Goal: Task Accomplishment & Management: Complete application form

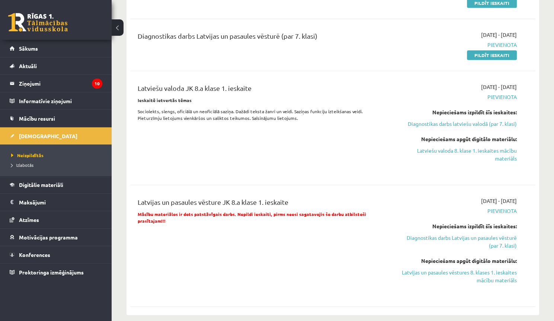
scroll to position [357, 0]
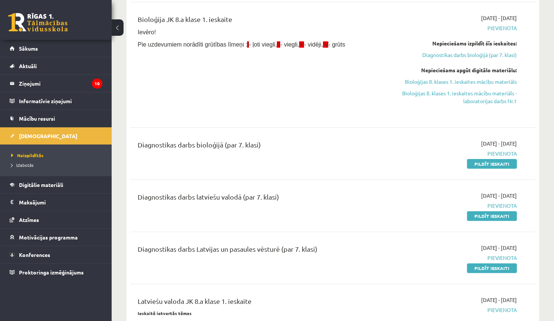
drag, startPoint x: 393, startPoint y: 189, endPoint x: 393, endPoint y: 173, distance: 16.0
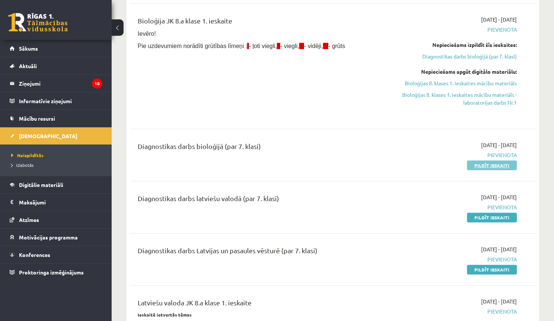
click at [481, 161] on link "Pildīt ieskaiti" at bounding box center [492, 165] width 50 height 10
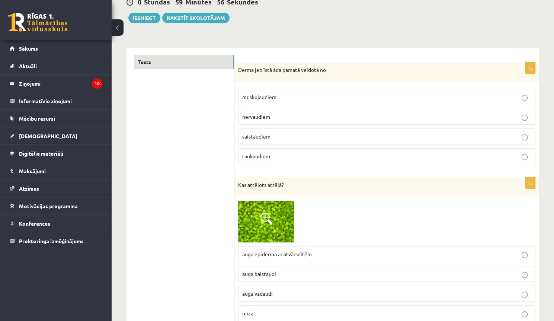
scroll to position [89, 0]
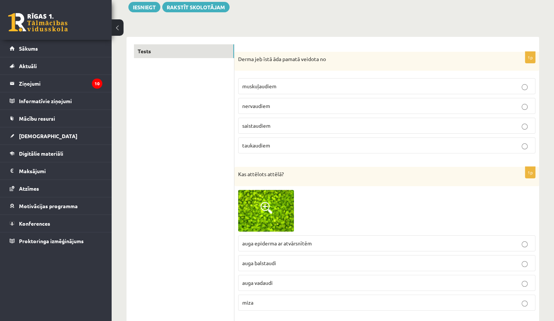
click at [267, 203] on span at bounding box center [266, 208] width 12 height 12
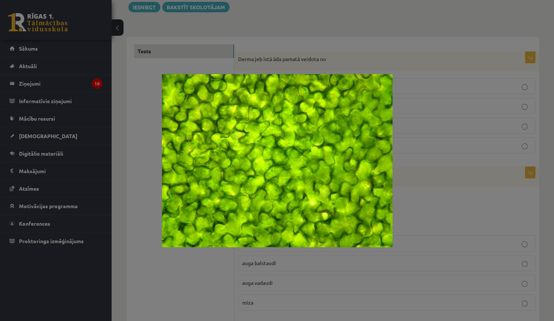
click at [418, 211] on div at bounding box center [277, 160] width 554 height 321
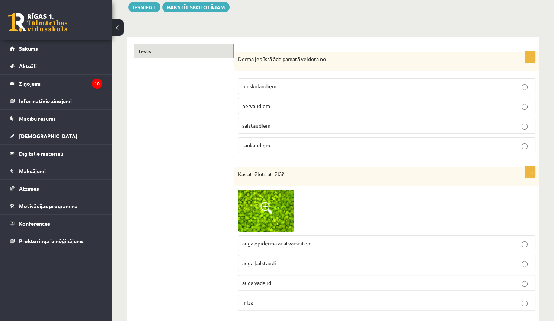
click at [276, 128] on p "saistaudiem" at bounding box center [386, 126] width 289 height 8
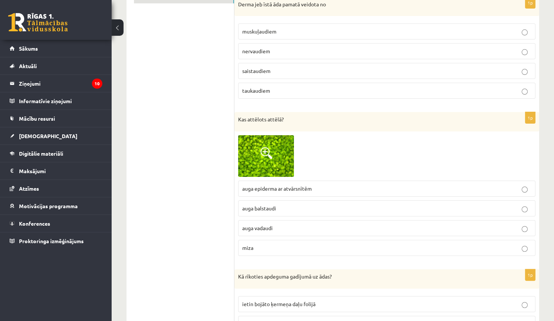
scroll to position [149, 0]
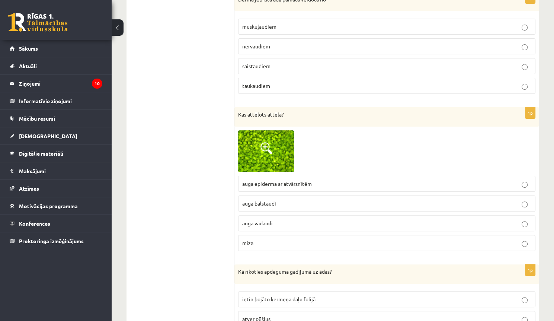
click at [288, 199] on p "auga balstaudi" at bounding box center [386, 203] width 289 height 8
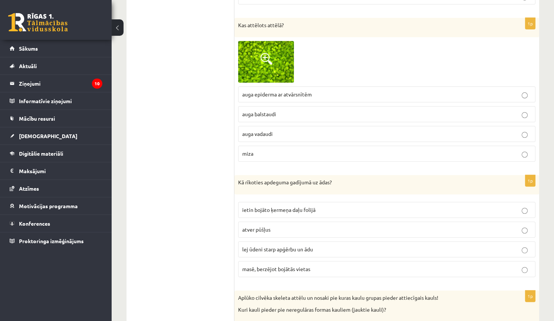
scroll to position [268, 0]
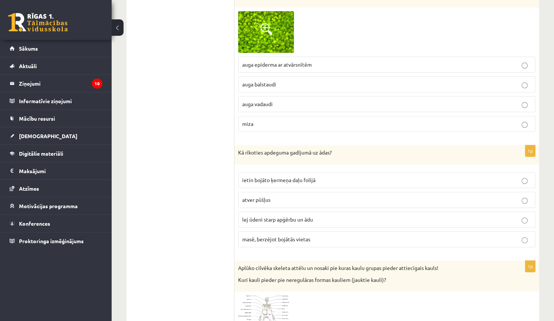
click at [308, 219] on span "lej ūdeni starp apģērbu un ādu" at bounding box center [277, 219] width 71 height 7
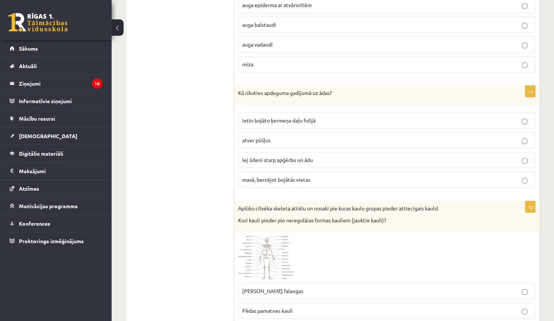
scroll to position [357, 0]
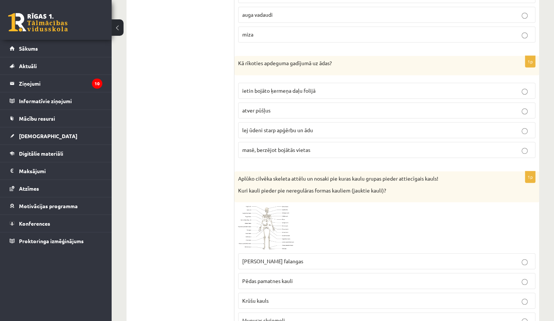
click at [268, 219] on span at bounding box center [266, 224] width 12 height 12
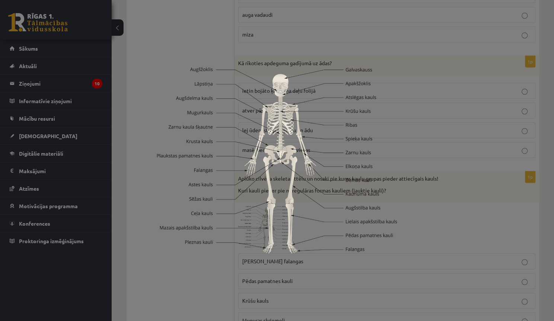
click at [459, 244] on div at bounding box center [277, 160] width 554 height 321
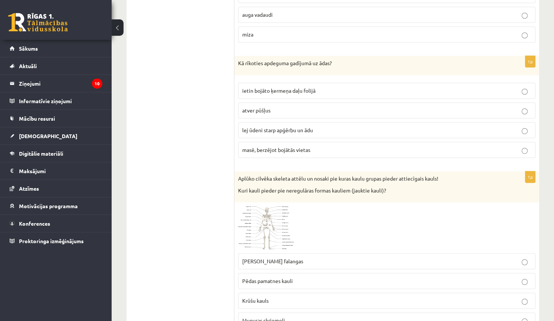
scroll to position [417, 0]
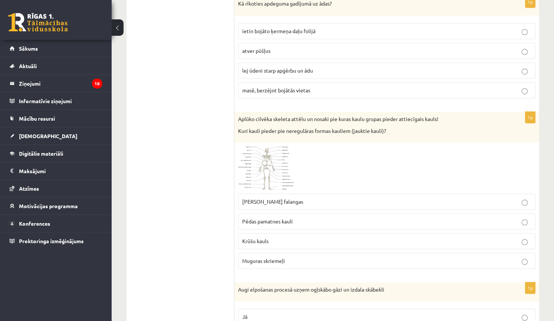
click at [273, 170] on img at bounding box center [266, 167] width 56 height 43
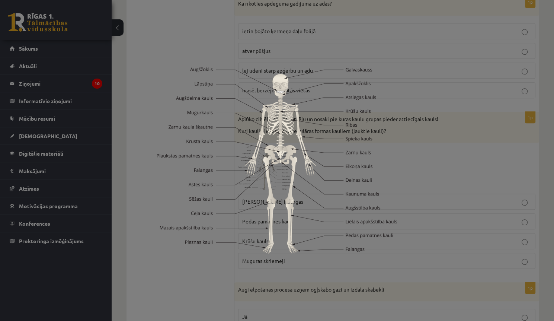
click at [424, 178] on div at bounding box center [277, 160] width 554 height 321
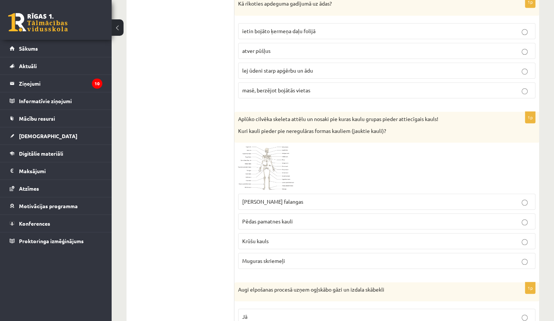
click at [272, 167] on span at bounding box center [266, 164] width 12 height 12
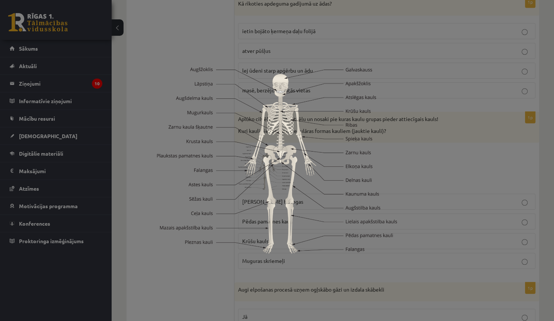
click at [438, 165] on div at bounding box center [277, 160] width 554 height 321
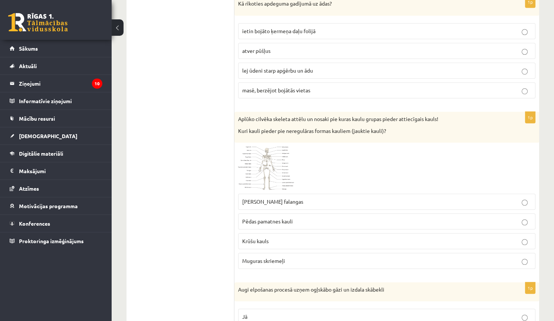
click at [277, 166] on img at bounding box center [266, 167] width 56 height 43
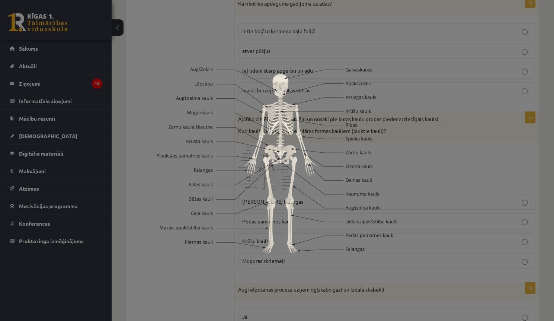
click at [443, 170] on div at bounding box center [277, 160] width 554 height 321
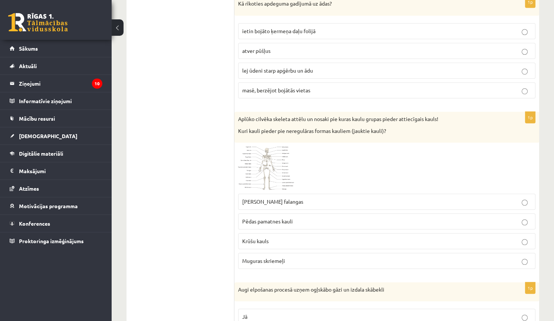
click at [285, 170] on img at bounding box center [266, 167] width 56 height 43
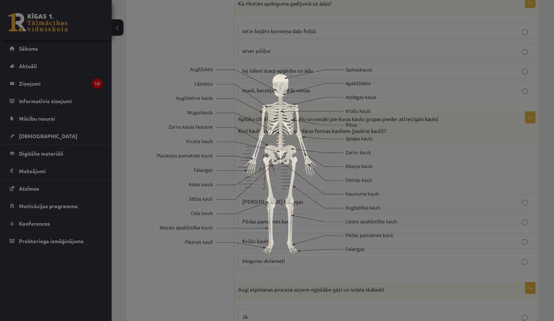
click at [396, 165] on img at bounding box center [277, 160] width 240 height 186
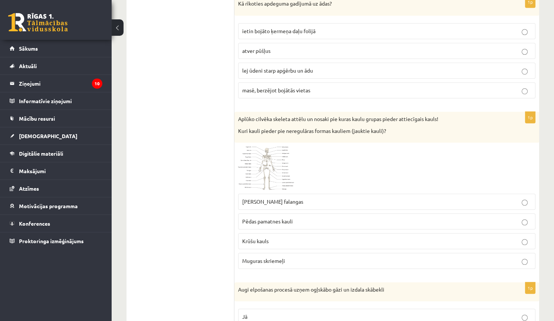
click at [350, 200] on p "Rokas pirkstu falangas" at bounding box center [386, 202] width 289 height 8
click at [307, 223] on label "Pēdas pamatnes kauli" at bounding box center [386, 221] width 297 height 16
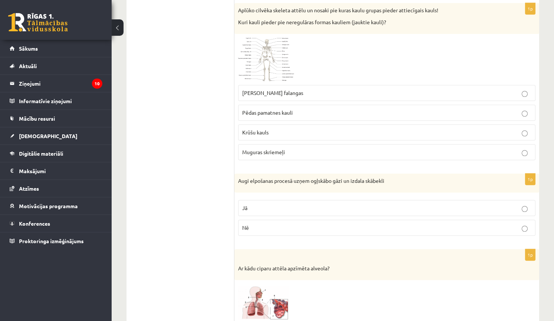
scroll to position [536, 0]
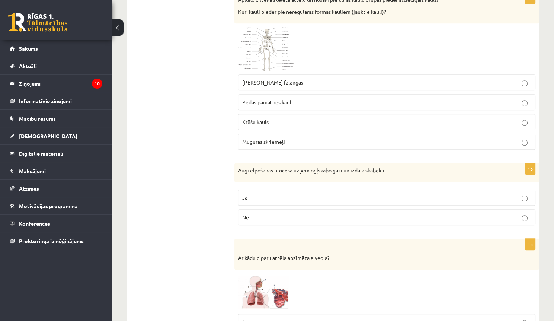
click at [289, 196] on p "Jā" at bounding box center [386, 197] width 289 height 8
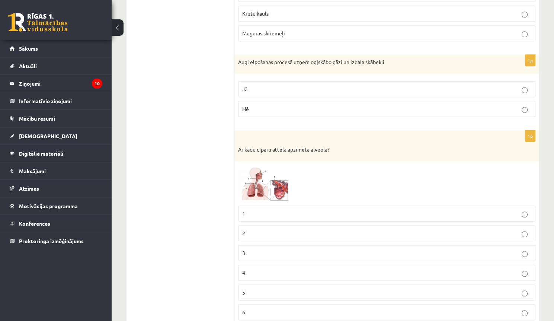
scroll to position [655, 0]
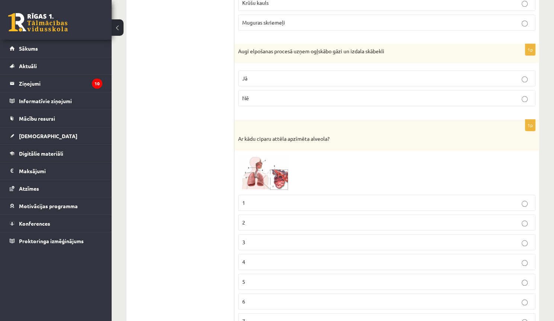
click at [264, 177] on img at bounding box center [266, 172] width 56 height 36
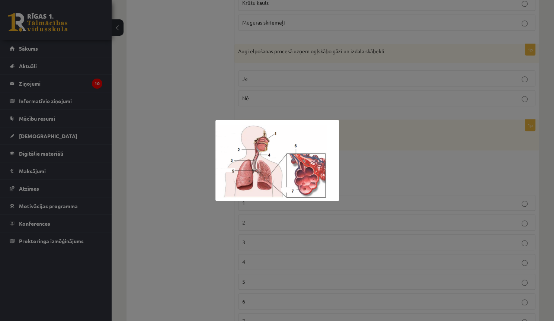
click at [356, 168] on div at bounding box center [277, 160] width 554 height 321
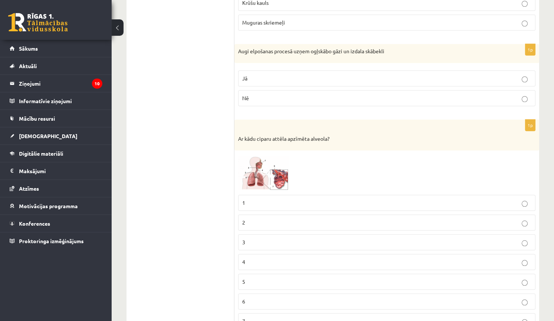
click at [323, 218] on p "2" at bounding box center [386, 222] width 289 height 8
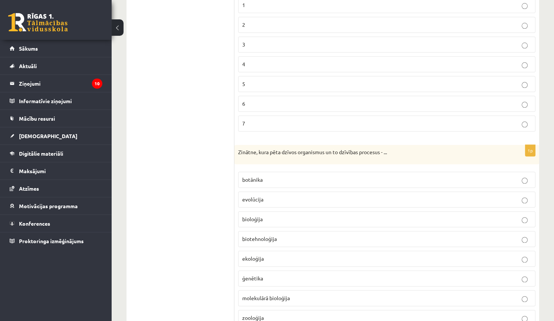
scroll to position [863, 0]
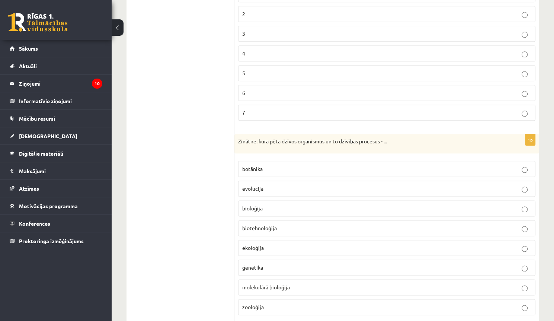
click at [320, 165] on p "botānika" at bounding box center [386, 169] width 289 height 8
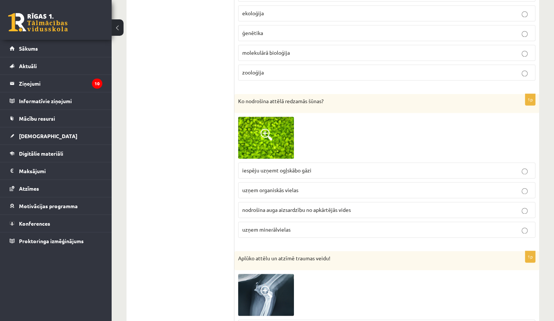
scroll to position [1101, 0]
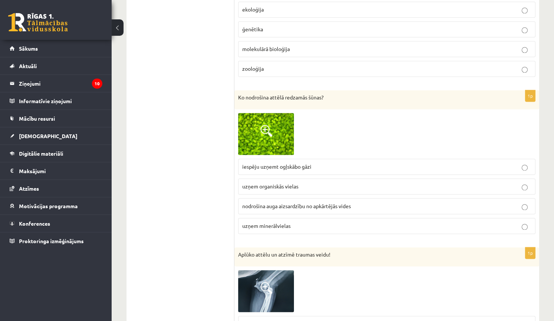
click at [280, 202] on span "nodrošina auga aizsardzību no apkārtējās vides" at bounding box center [296, 205] width 109 height 7
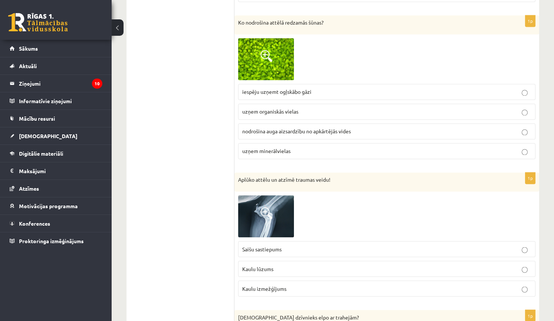
scroll to position [1190, 0]
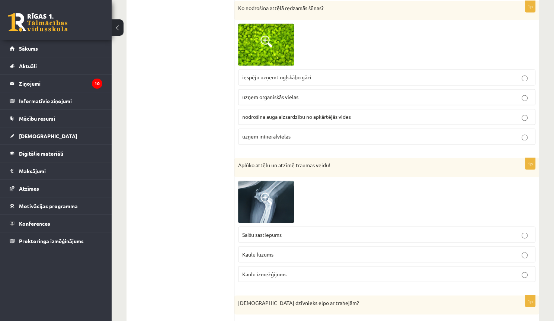
click at [271, 186] on img at bounding box center [266, 201] width 56 height 42
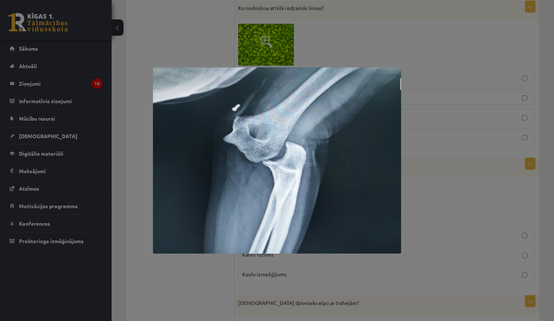
click at [413, 188] on div at bounding box center [277, 160] width 554 height 321
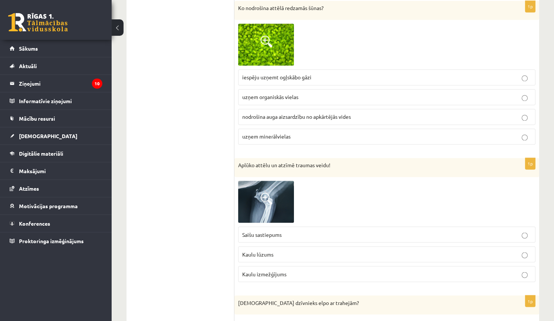
click at [271, 192] on span at bounding box center [266, 198] width 12 height 12
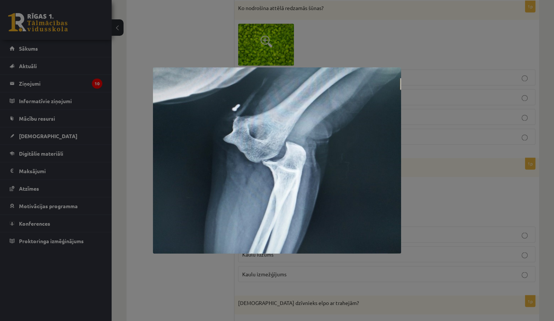
click at [414, 188] on div at bounding box center [277, 160] width 554 height 321
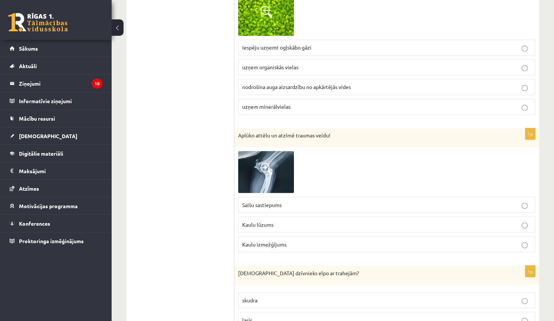
scroll to position [1250, 0]
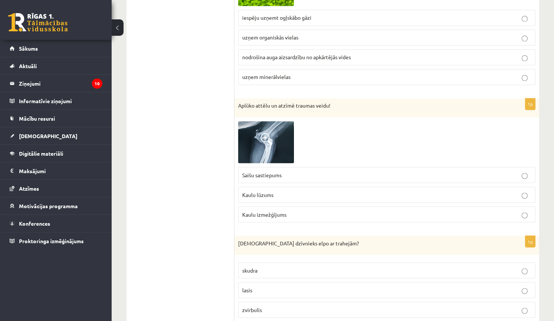
click at [258, 143] on img at bounding box center [266, 142] width 56 height 42
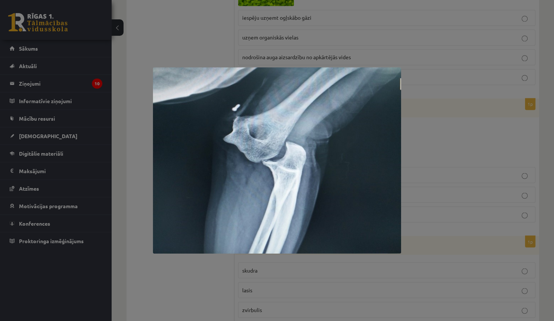
click at [424, 147] on div at bounding box center [277, 160] width 554 height 321
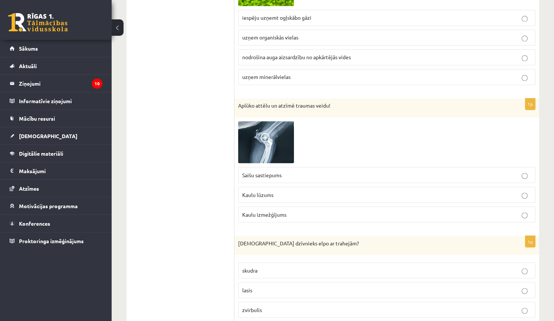
click at [343, 210] on p "Kaulu izmežģījums" at bounding box center [386, 214] width 289 height 8
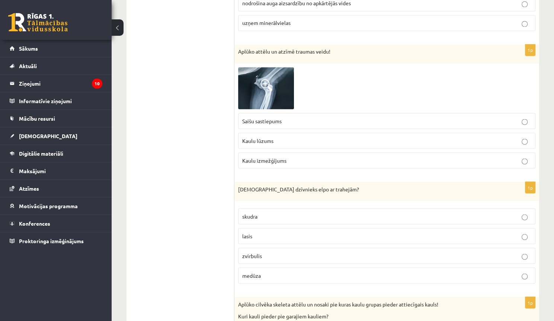
scroll to position [1309, 0]
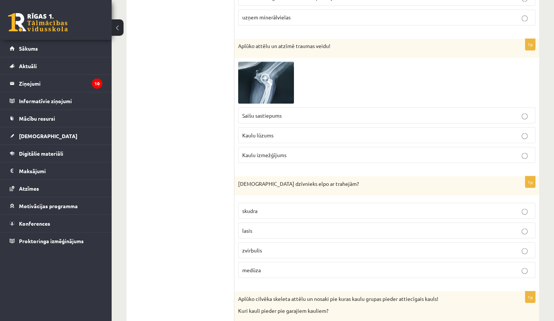
click at [268, 207] on p "skudra" at bounding box center [386, 210] width 289 height 8
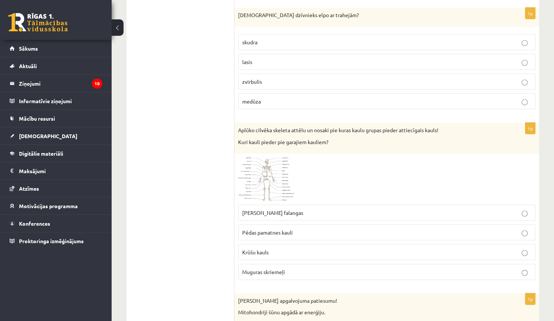
scroll to position [1488, 0]
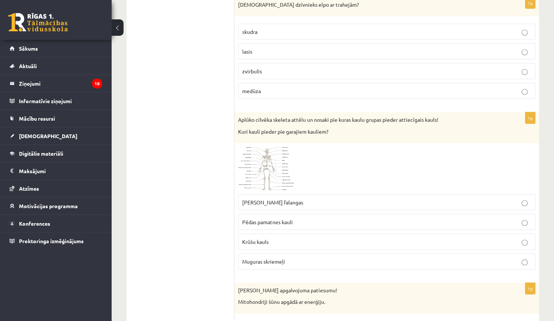
click at [279, 169] on img at bounding box center [266, 168] width 56 height 43
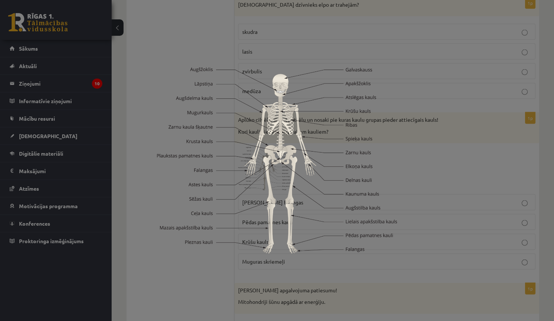
click at [418, 164] on div at bounding box center [277, 160] width 554 height 321
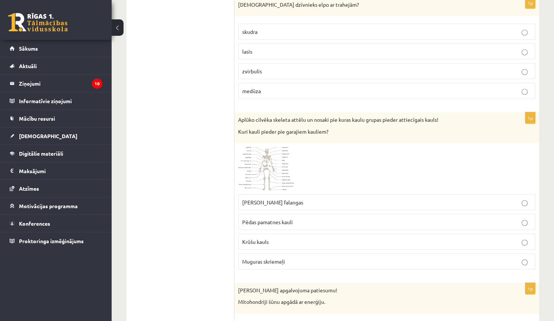
click at [272, 238] on p "Krūšu kauls" at bounding box center [386, 242] width 289 height 8
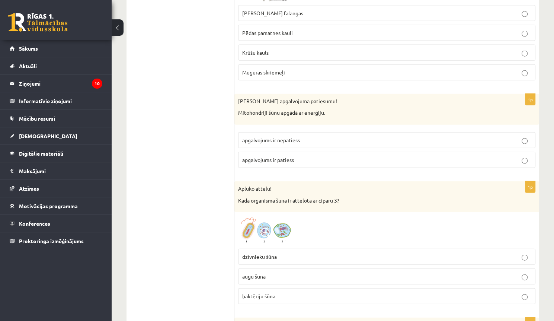
scroll to position [1666, 0]
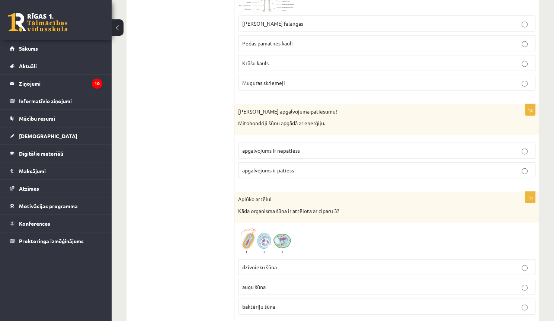
click at [274, 147] on span "apgalvojums ir nepatiess" at bounding box center [271, 150] width 58 height 7
click at [279, 170] on label "apgalvojums ir patiess" at bounding box center [386, 170] width 297 height 16
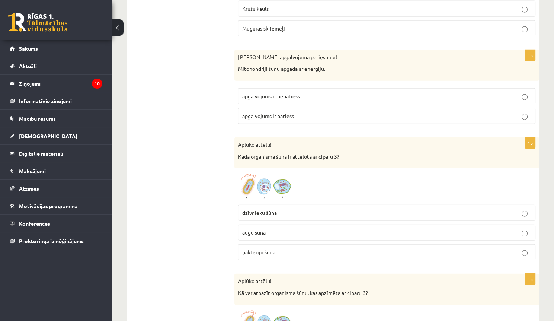
scroll to position [1726, 0]
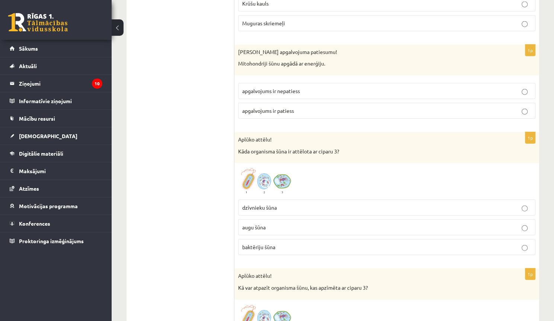
click at [276, 173] on img at bounding box center [266, 181] width 56 height 29
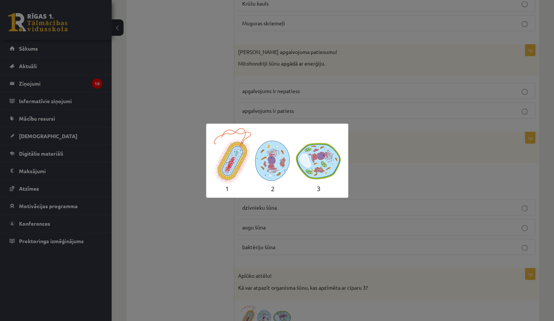
click at [411, 168] on div at bounding box center [277, 160] width 554 height 321
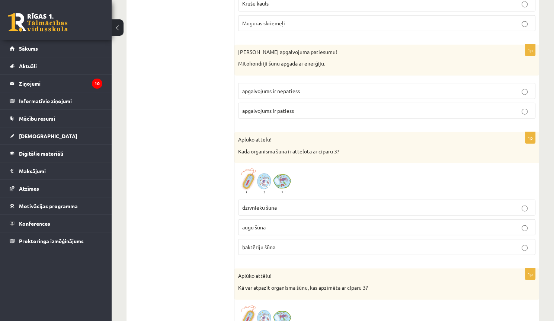
click at [281, 176] on img at bounding box center [266, 181] width 56 height 29
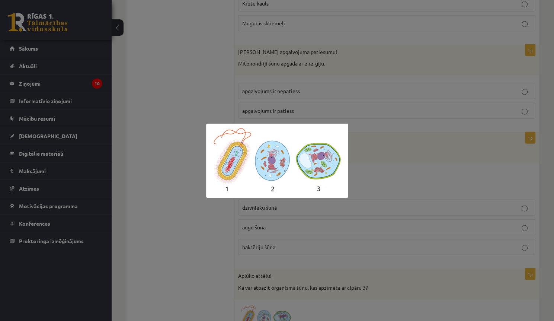
click at [376, 153] on div at bounding box center [277, 160] width 554 height 321
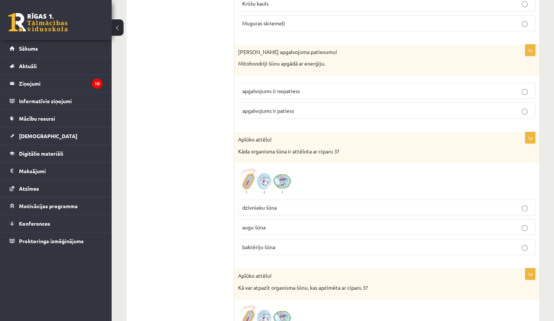
click at [296, 223] on p "augu šūna" at bounding box center [386, 227] width 289 height 8
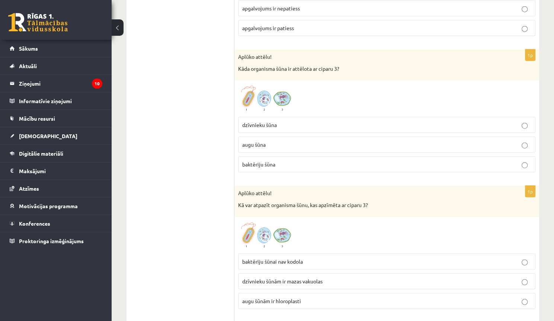
scroll to position [1845, 0]
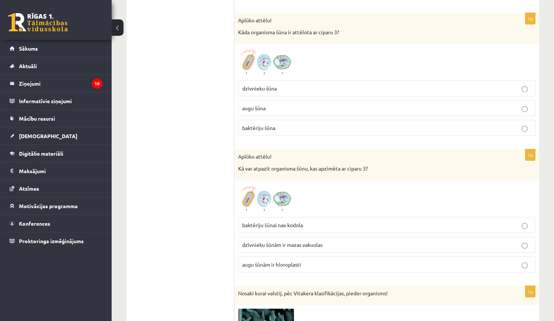
click at [311, 260] on p "augu šūnām ir hloroplasti" at bounding box center [386, 264] width 289 height 8
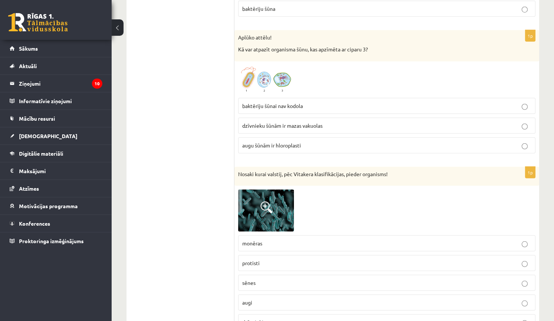
scroll to position [1934, 0]
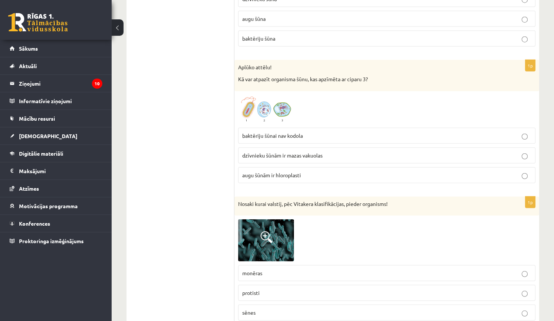
click at [317, 152] on span "dzīvnieku šūnām ir mazas vakuolas" at bounding box center [282, 155] width 80 height 7
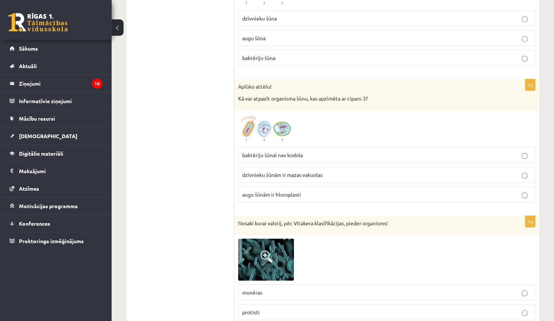
scroll to position [1905, 0]
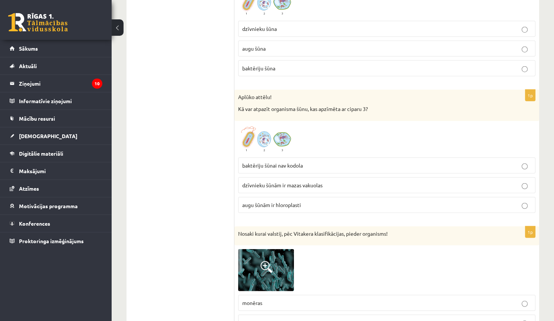
click at [288, 28] on label "dzīvnieku šūna" at bounding box center [386, 29] width 297 height 16
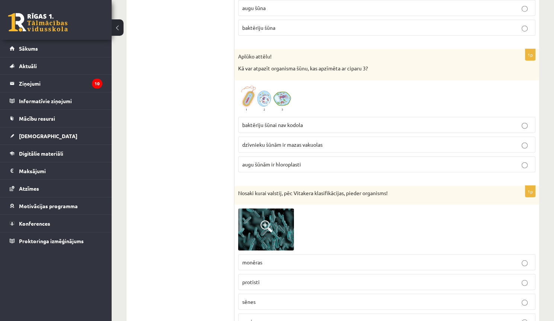
scroll to position [2053, 0]
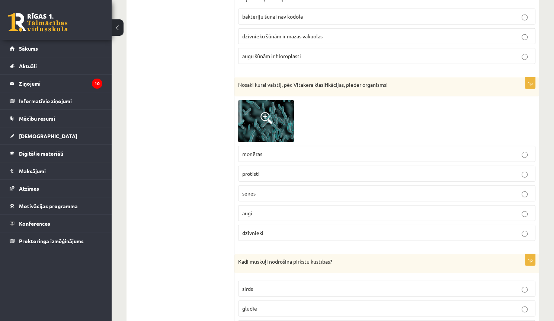
click at [262, 114] on span at bounding box center [266, 118] width 12 height 12
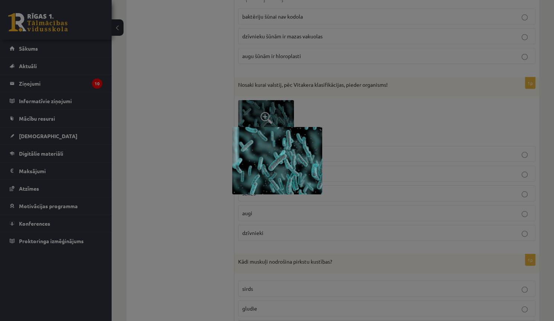
click at [415, 119] on div at bounding box center [277, 160] width 554 height 321
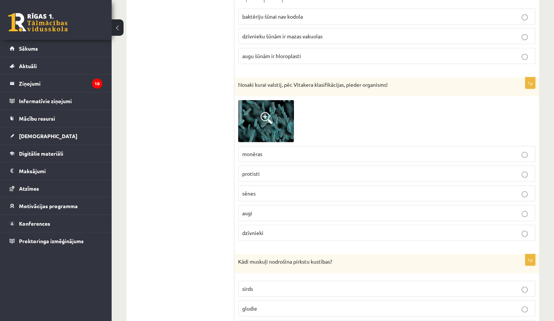
scroll to position [2083, 0]
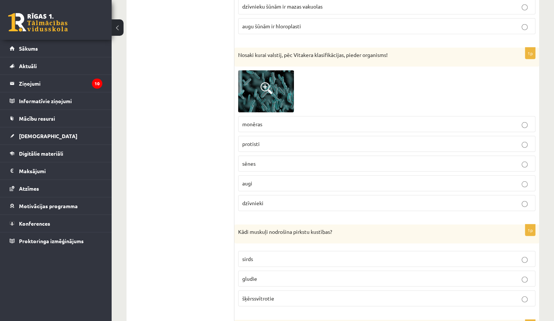
click at [283, 120] on p "monēras" at bounding box center [386, 124] width 289 height 8
click at [289, 290] on label "šķērssvītrotie" at bounding box center [386, 298] width 297 height 16
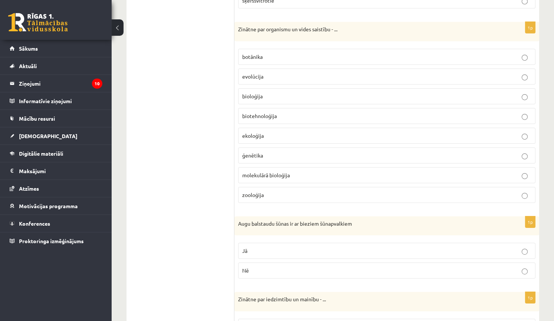
scroll to position [2351, 0]
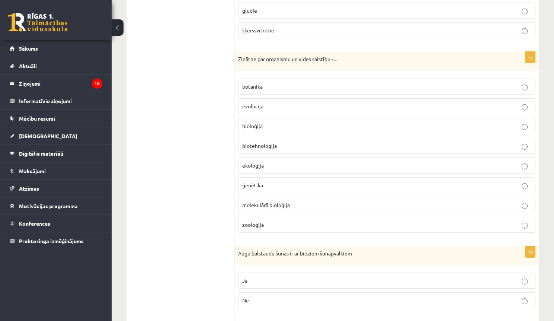
click at [284, 122] on p "bioloģija" at bounding box center [386, 126] width 289 height 8
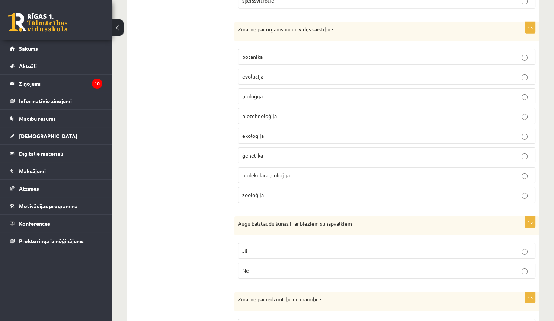
scroll to position [2410, 0]
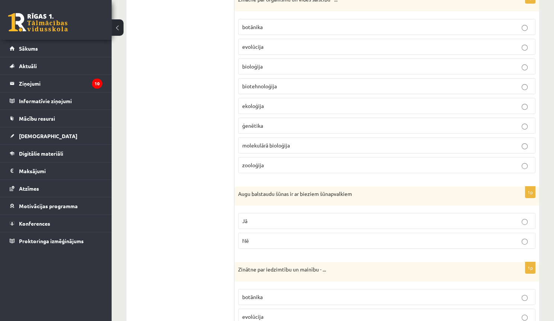
click at [259, 217] on label "Jā" at bounding box center [386, 221] width 297 height 16
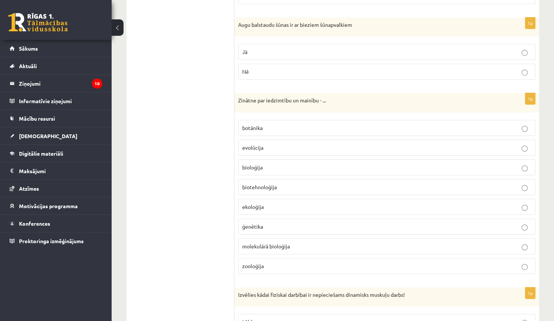
scroll to position [2589, 0]
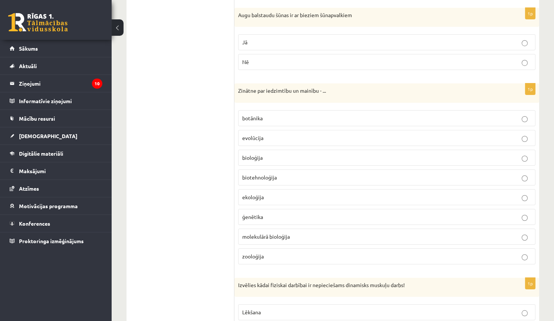
click at [277, 134] on p "evolūcija" at bounding box center [386, 138] width 289 height 8
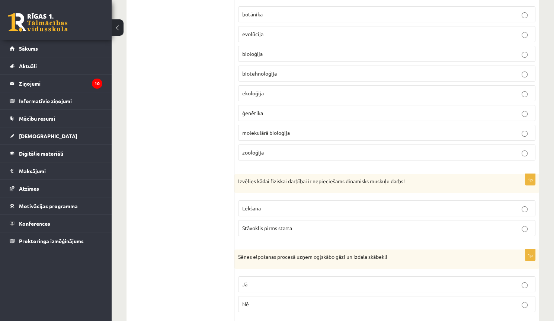
scroll to position [2708, 0]
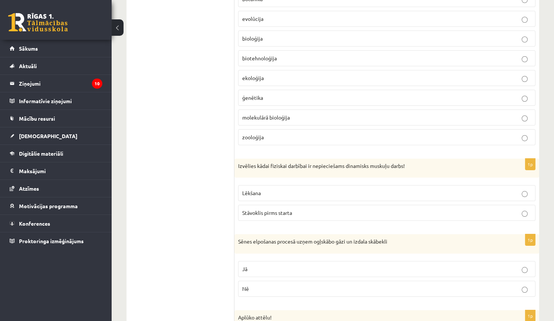
click at [278, 189] on p "Lēkšana" at bounding box center [386, 193] width 289 height 8
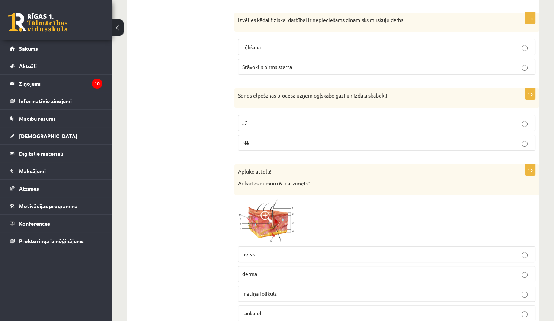
scroll to position [2857, 0]
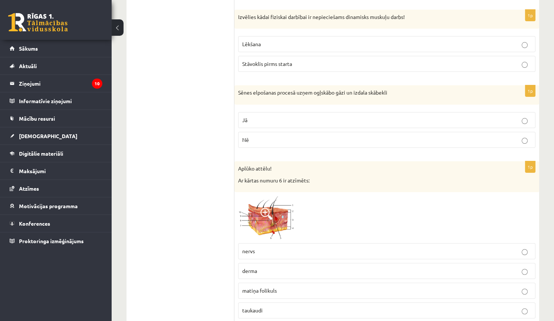
click at [254, 207] on img at bounding box center [266, 218] width 56 height 44
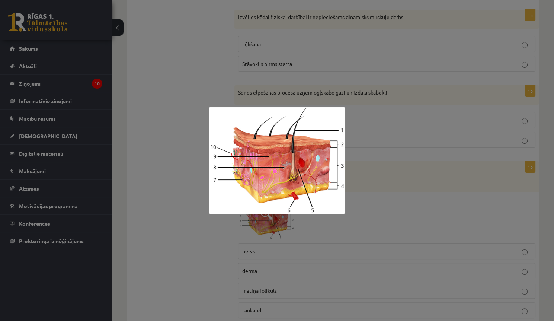
click at [415, 195] on div at bounding box center [277, 160] width 554 height 321
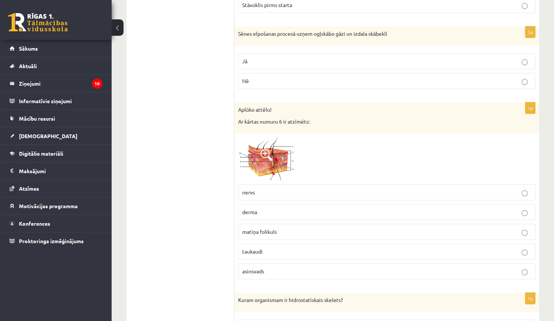
scroll to position [2916, 0]
click at [274, 266] on p "asinsvads" at bounding box center [386, 270] width 289 height 8
click at [266, 148] on span at bounding box center [266, 154] width 12 height 12
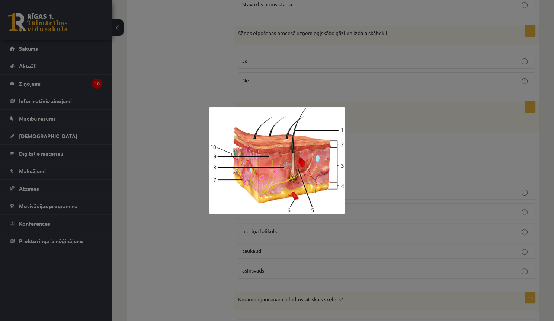
click at [366, 143] on div at bounding box center [277, 160] width 554 height 321
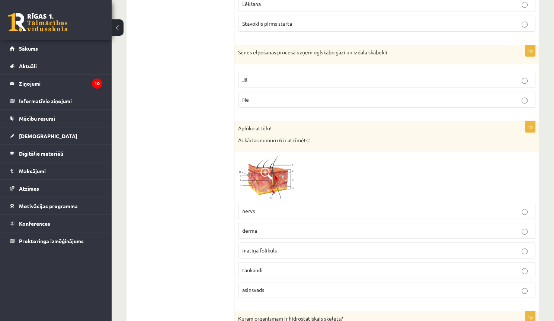
scroll to position [2887, 0]
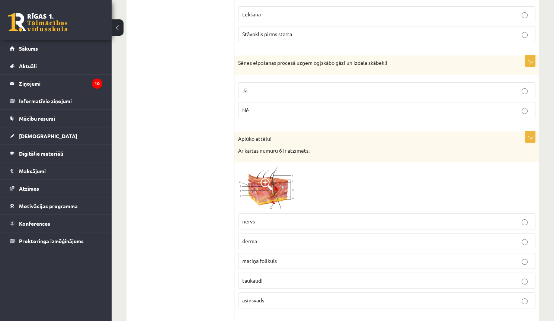
click at [311, 86] on p "Jā" at bounding box center [386, 90] width 289 height 8
click at [299, 106] on p "Nē" at bounding box center [386, 110] width 289 height 8
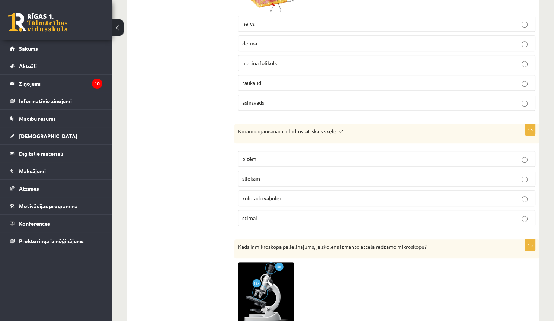
scroll to position [3095, 0]
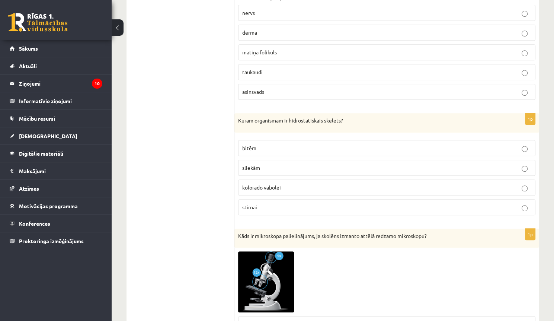
click at [309, 183] on p "kolorado vabolei" at bounding box center [386, 187] width 289 height 8
click at [265, 164] on p "sliekām" at bounding box center [386, 168] width 289 height 8
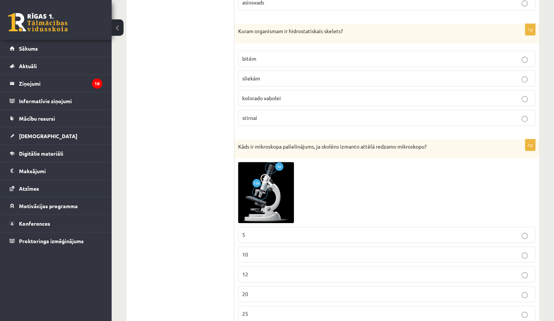
click at [311, 114] on p "stirnai" at bounding box center [386, 118] width 289 height 8
click at [305, 94] on p "kolorado vabolei" at bounding box center [386, 98] width 289 height 8
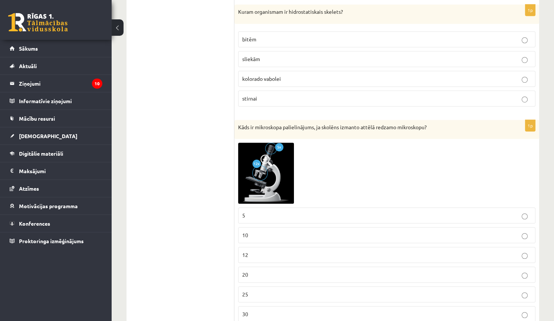
scroll to position [3214, 0]
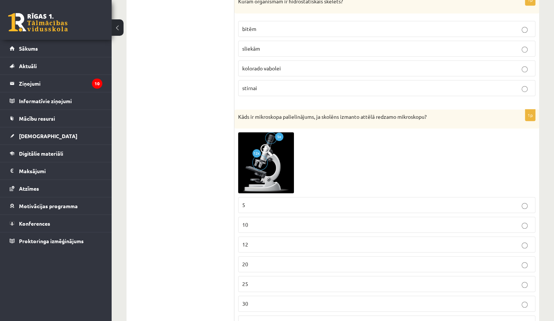
click at [259, 134] on img at bounding box center [266, 162] width 56 height 61
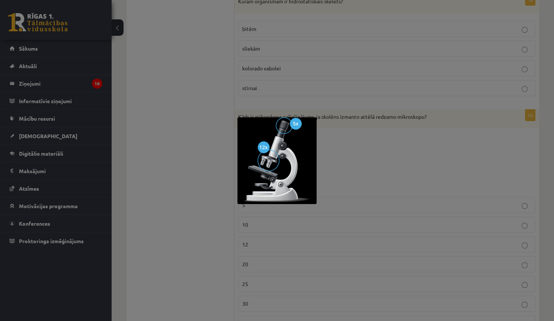
click at [387, 144] on div at bounding box center [277, 160] width 554 height 321
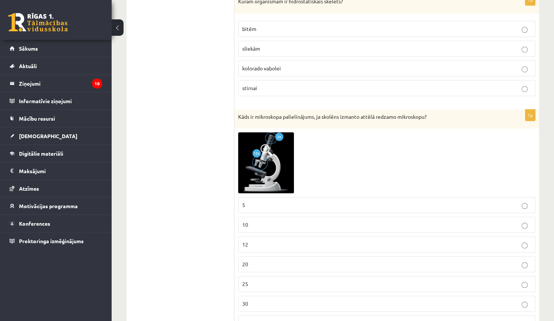
click at [264, 132] on img at bounding box center [266, 162] width 56 height 61
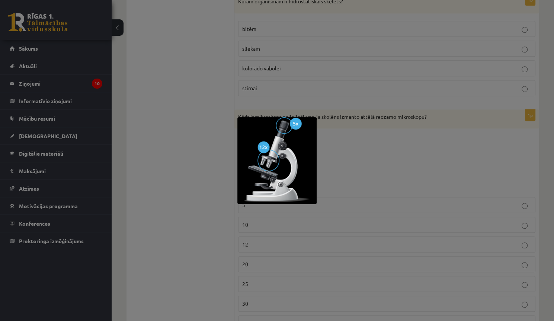
click at [339, 129] on div at bounding box center [277, 160] width 554 height 321
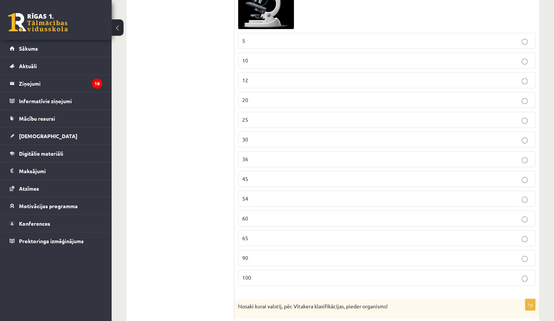
scroll to position [3392, 0]
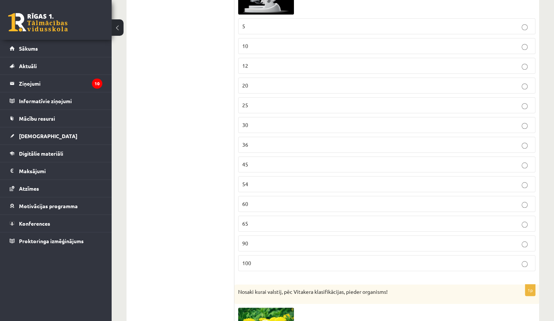
click at [250, 200] on p "60" at bounding box center [386, 204] width 289 height 8
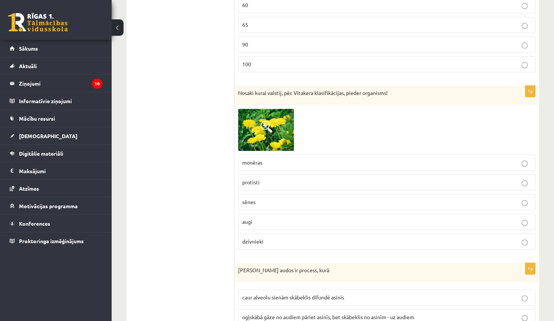
scroll to position [3631, 0]
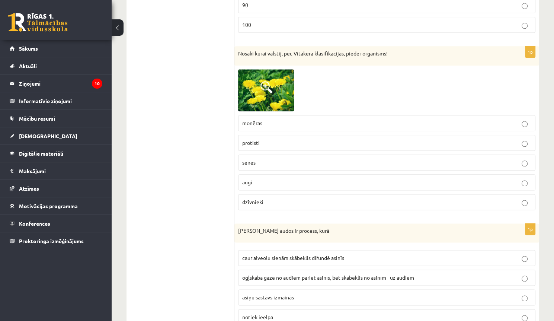
click at [287, 80] on img at bounding box center [266, 90] width 56 height 42
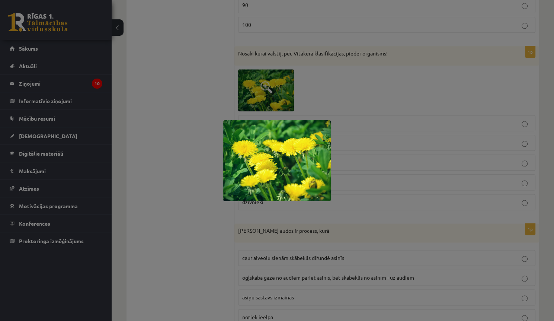
click at [340, 82] on div at bounding box center [277, 160] width 554 height 321
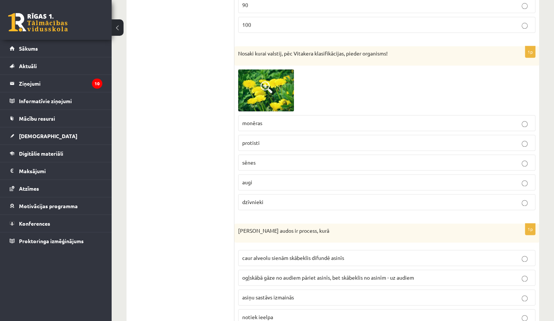
click at [278, 178] on p "augi" at bounding box center [386, 182] width 289 height 8
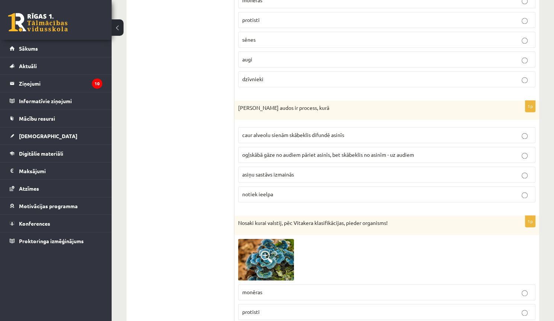
scroll to position [3750, 0]
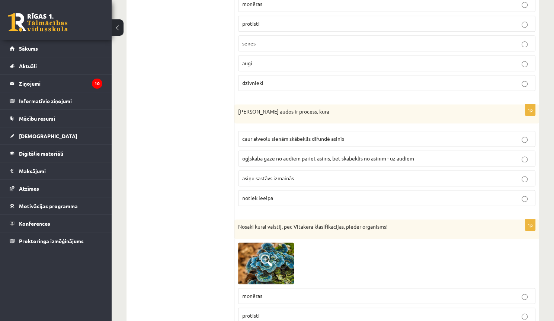
click at [293, 131] on label "caur alveolu sienām skābeklis difundē asinīs" at bounding box center [386, 139] width 297 height 16
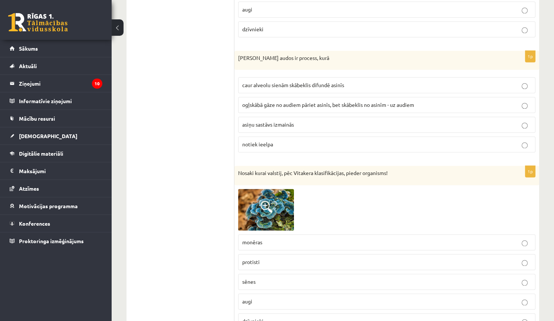
scroll to position [3809, 0]
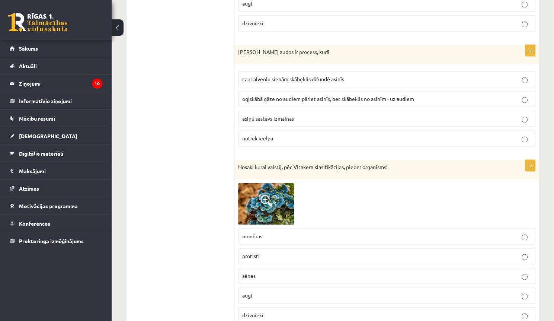
click at [271, 197] on img at bounding box center [266, 204] width 56 height 42
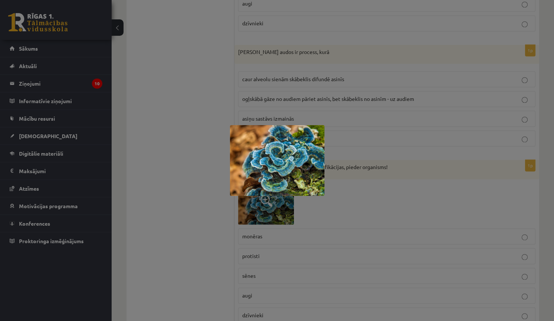
click at [390, 185] on div at bounding box center [277, 160] width 554 height 321
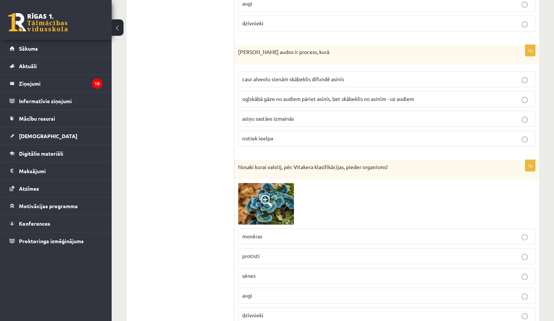
click at [280, 272] on p "sēnes" at bounding box center [386, 276] width 289 height 8
click at [279, 186] on img at bounding box center [266, 204] width 56 height 42
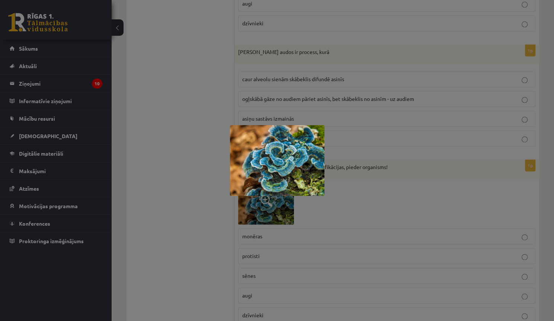
drag, startPoint x: 400, startPoint y: 183, endPoint x: 385, endPoint y: 189, distance: 15.5
click at [400, 183] on div at bounding box center [277, 160] width 554 height 321
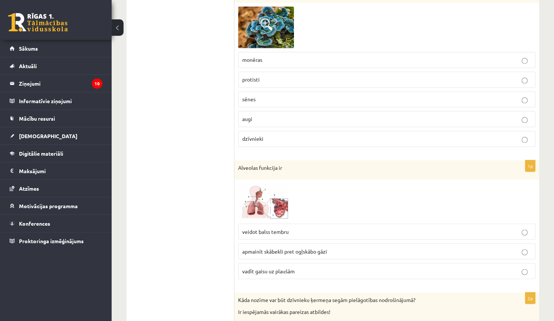
scroll to position [4017, 0]
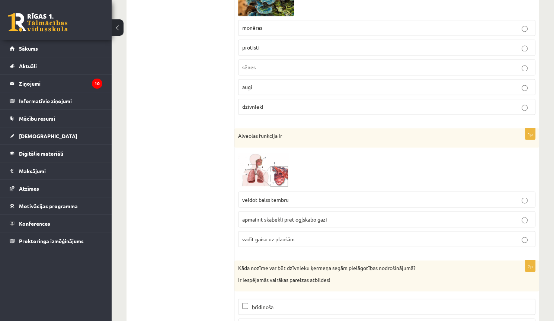
click at [266, 163] on span at bounding box center [266, 169] width 12 height 12
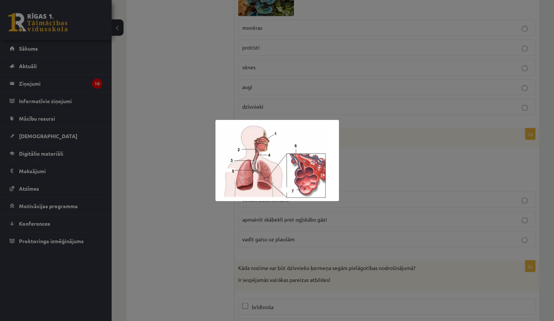
click at [372, 142] on div at bounding box center [277, 160] width 554 height 321
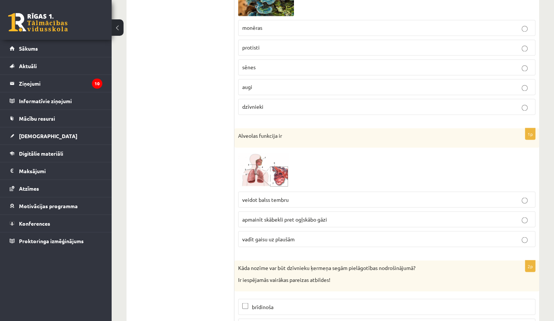
click at [277, 152] on img at bounding box center [266, 169] width 56 height 36
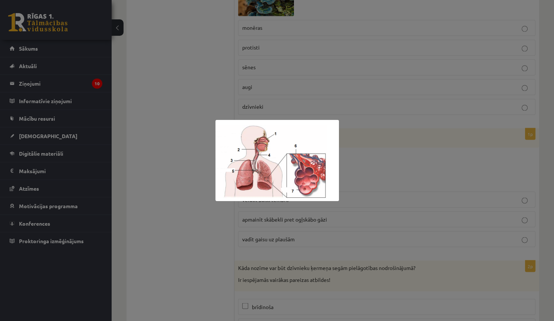
click at [369, 144] on div at bounding box center [277, 160] width 554 height 321
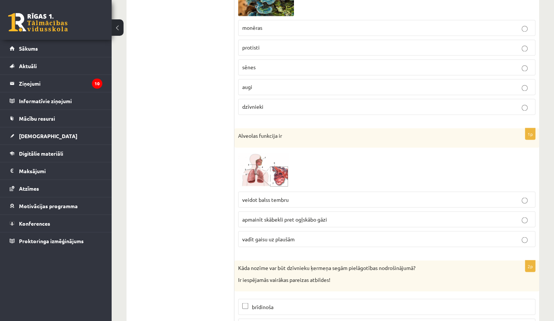
click at [331, 211] on label "apmainīt skābekli pret ogļskābo gāzi" at bounding box center [386, 219] width 297 height 16
click at [269, 235] on span "vadīt gaisu uz plaušām" at bounding box center [268, 238] width 52 height 7
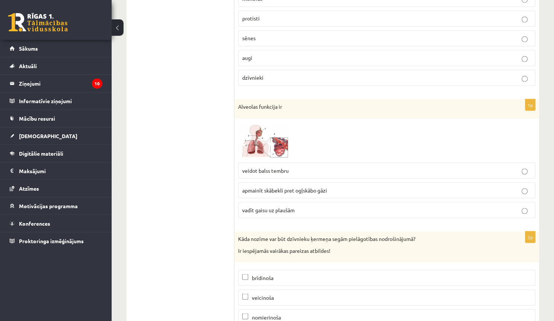
scroll to position [4079, 0]
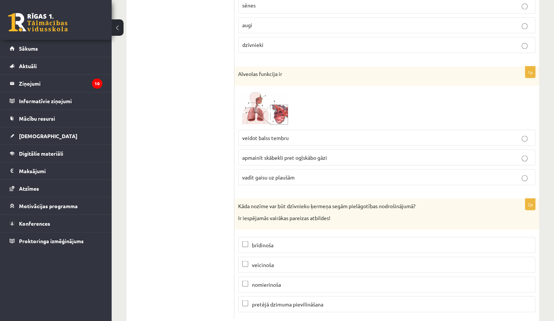
click at [311, 241] on p "brīdinoša" at bounding box center [386, 245] width 289 height 8
click at [309, 280] on p "nomierinoša" at bounding box center [386, 284] width 289 height 8
click at [303, 241] on p "brīdinoša" at bounding box center [386, 245] width 289 height 8
click at [295, 280] on p "nomierinoša" at bounding box center [386, 284] width 289 height 8
click at [279, 260] on p "veicinoša" at bounding box center [386, 264] width 289 height 8
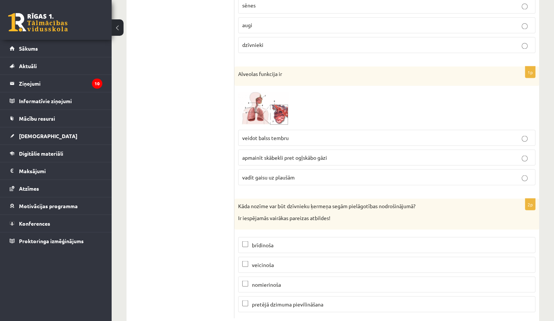
click at [272, 280] on span "nomierinoša" at bounding box center [266, 283] width 29 height 7
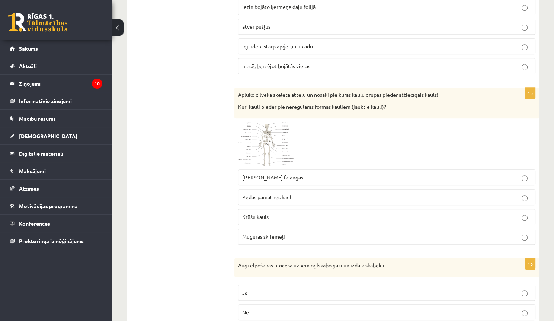
scroll to position [0, 0]
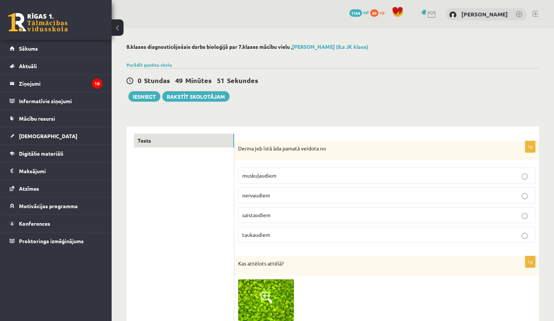
drag, startPoint x: 191, startPoint y: 168, endPoint x: 189, endPoint y: 54, distance: 114.2
click at [150, 97] on button "Iesniegt" at bounding box center [144, 96] width 32 height 10
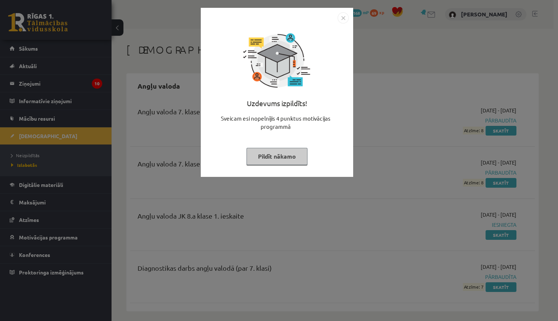
click at [283, 154] on button "Pildīt nākamo" at bounding box center [277, 156] width 61 height 17
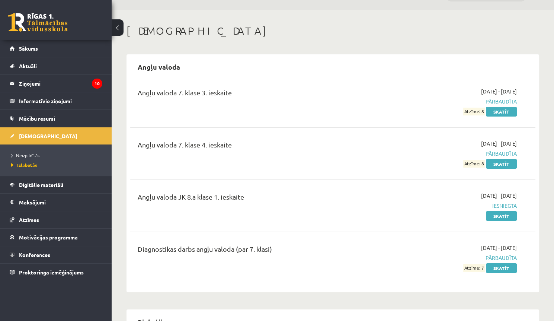
scroll to position [30, 0]
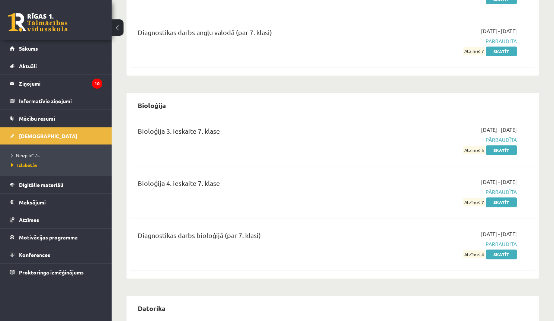
drag, startPoint x: 359, startPoint y: 231, endPoint x: 355, endPoint y: 253, distance: 21.5
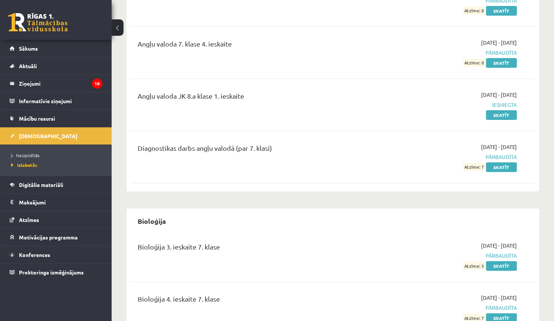
scroll to position [119, 0]
click at [32, 154] on span "Neizpildītās" at bounding box center [25, 155] width 28 height 6
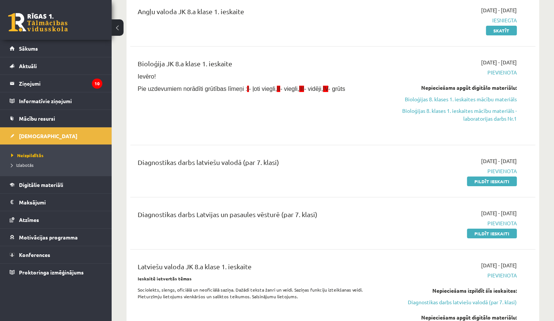
scroll to position [89, 0]
